Goal: Transaction & Acquisition: Purchase product/service

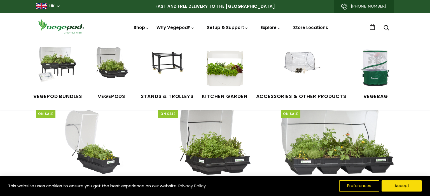
click at [143, 27] on link "Shop" at bounding box center [141, 36] width 16 height 22
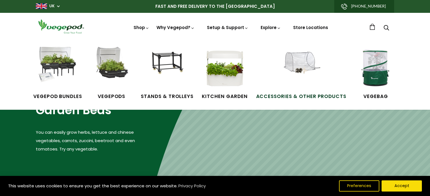
click at [290, 71] on img at bounding box center [301, 68] width 42 height 42
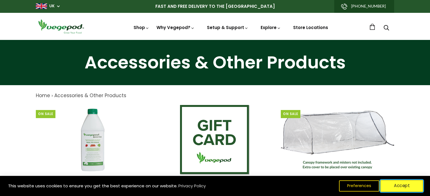
click at [407, 190] on button "Accept" at bounding box center [401, 186] width 43 height 12
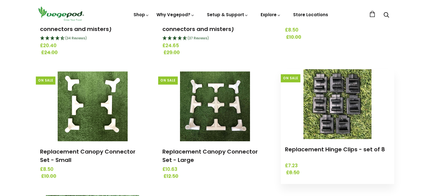
scroll to position [473, 0]
